Goal: Task Accomplishment & Management: Manage account settings

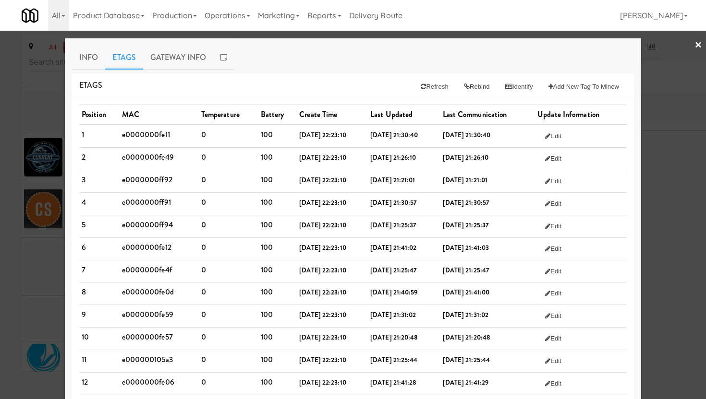
click at [694, 45] on link "×" at bounding box center [698, 46] width 8 height 30
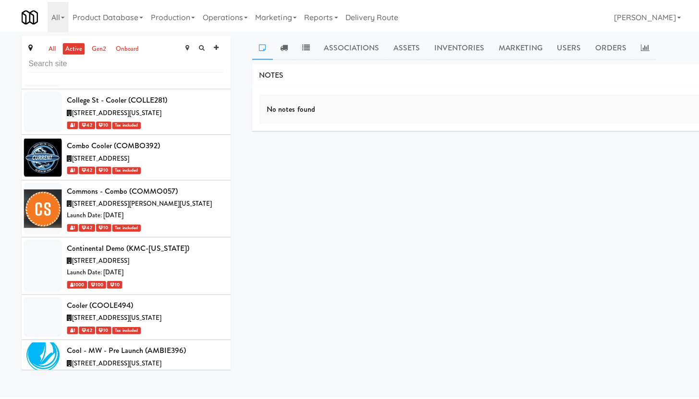
scroll to position [12498, 0]
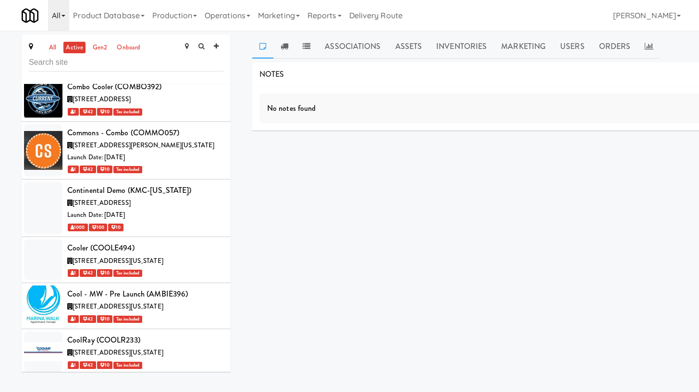
click at [60, 19] on link "All" at bounding box center [58, 15] width 21 height 31
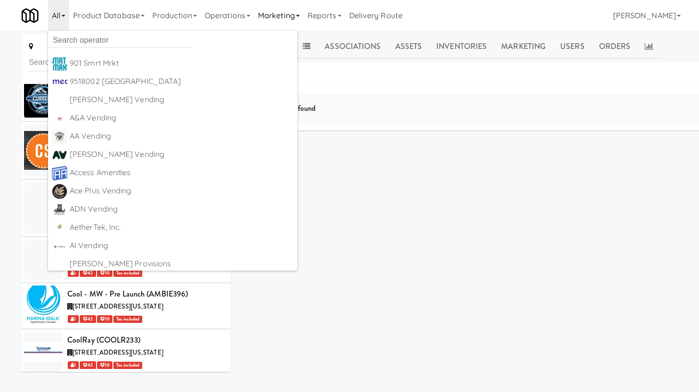
click at [287, 18] on link "Marketing" at bounding box center [278, 15] width 49 height 31
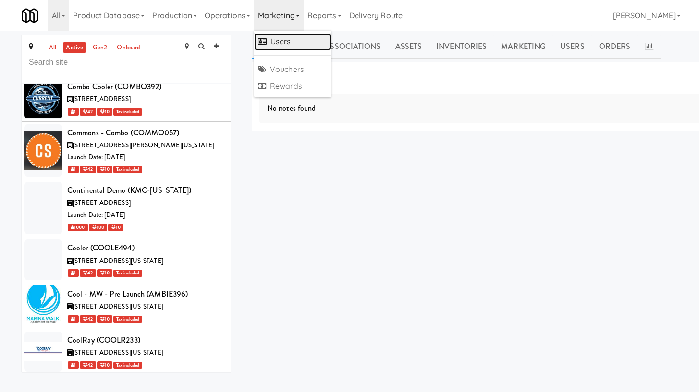
click at [286, 39] on link "Users" at bounding box center [292, 41] width 77 height 17
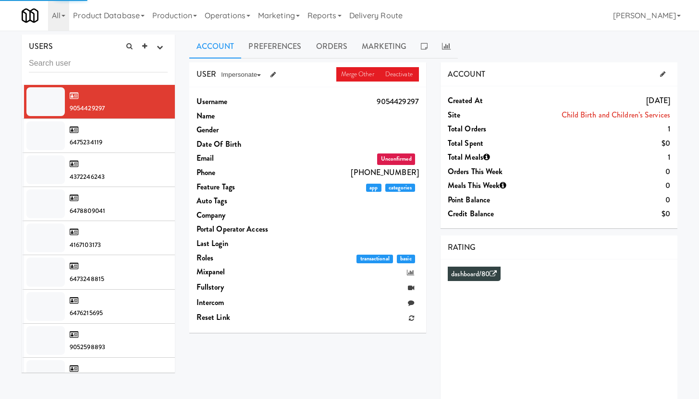
click at [76, 69] on input "text" at bounding box center [98, 64] width 139 height 18
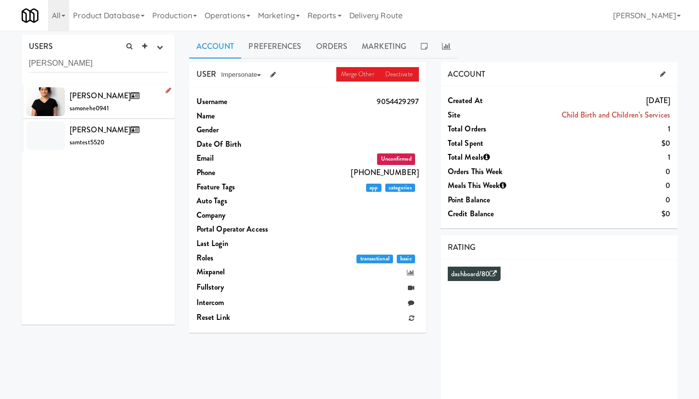
type input "[PERSON_NAME]"
click at [125, 106] on div "[PERSON_NAME] samonehe0941" at bounding box center [119, 102] width 98 height 26
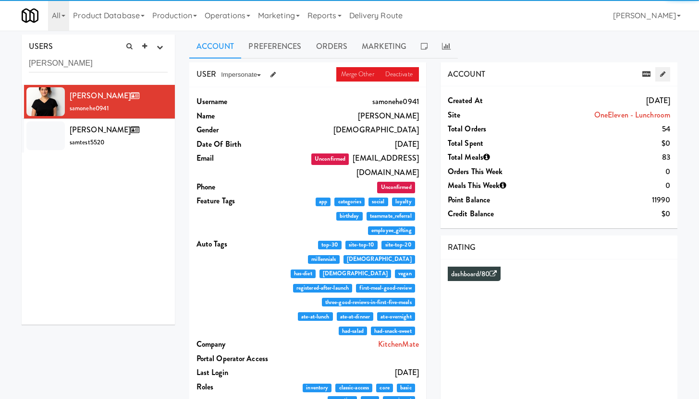
click at [662, 76] on icon at bounding box center [662, 74] width 5 height 6
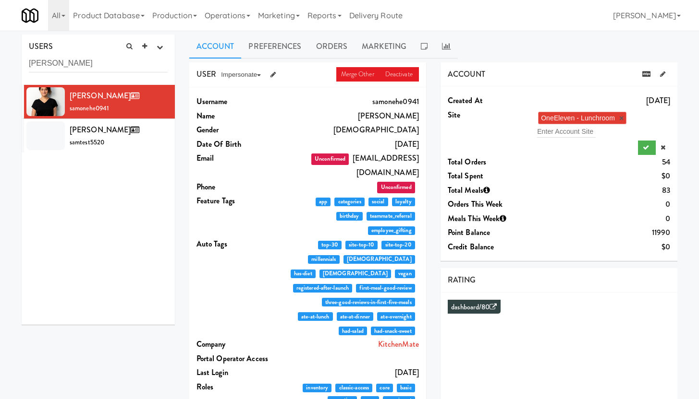
click at [621, 117] on link "×" at bounding box center [621, 118] width 4 height 8
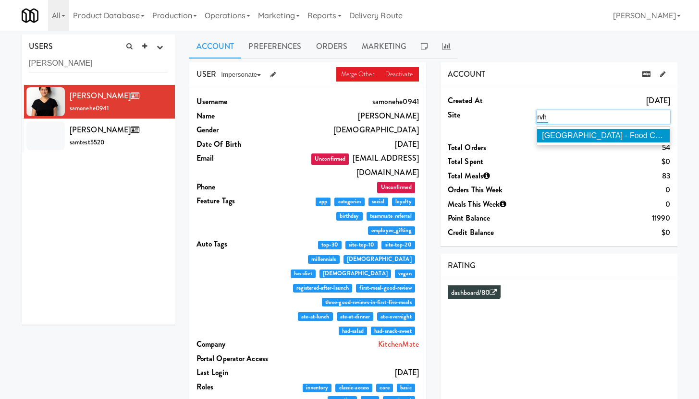
type input "rvh"
click at [573, 137] on span "[GEOGRAPHIC_DATA] - Food Court ( RVH )" at bounding box center [617, 136] width 150 height 8
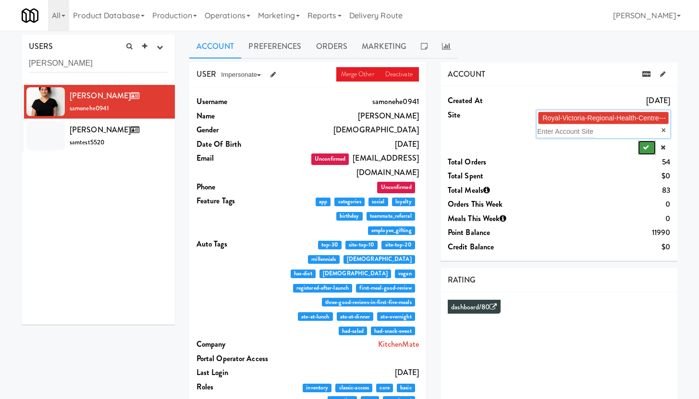
click at [646, 148] on icon "submit" at bounding box center [645, 148] width 6 height 6
